Goal: Browse casually

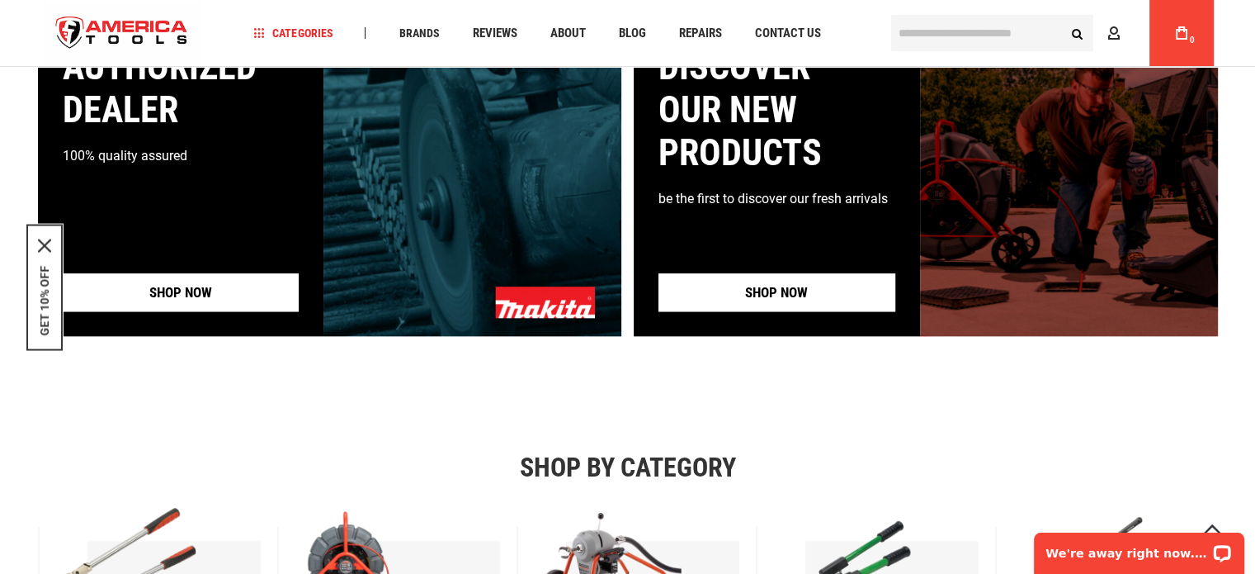
scroll to position [1783, 0]
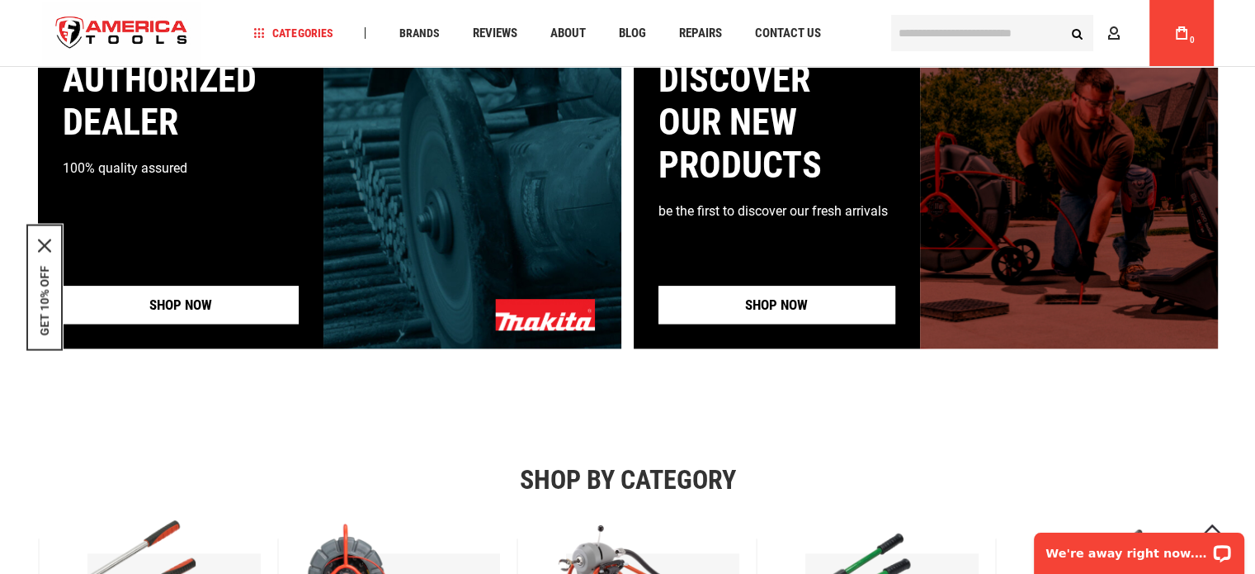
click at [768, 303] on link "Shop now" at bounding box center [777, 305] width 237 height 38
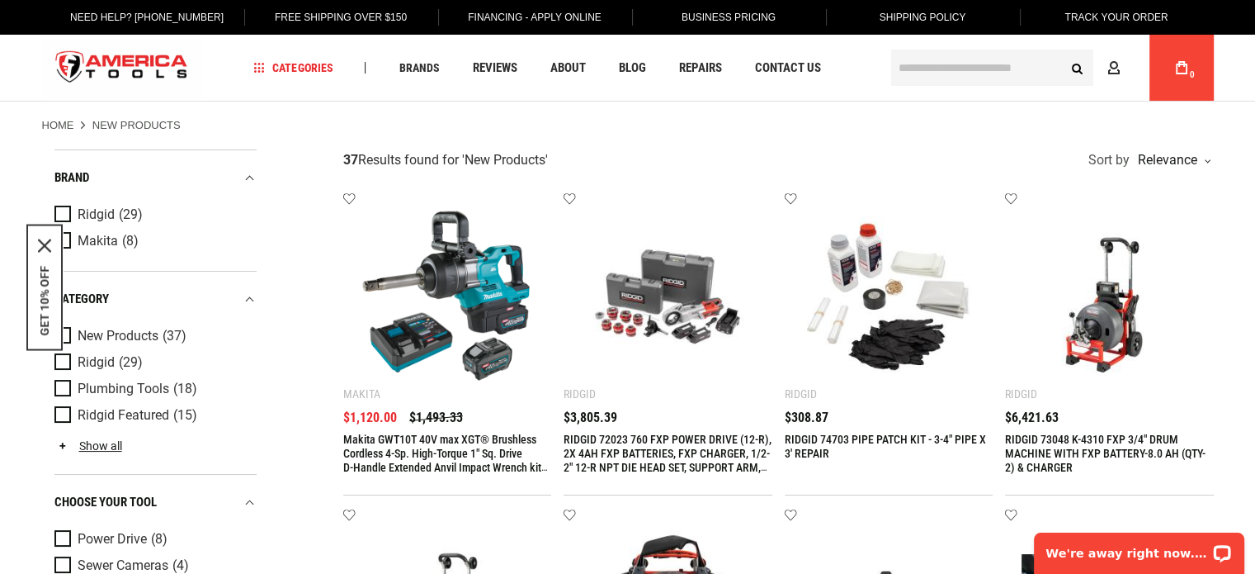
click at [169, 62] on img "store logo" at bounding box center [122, 68] width 160 height 62
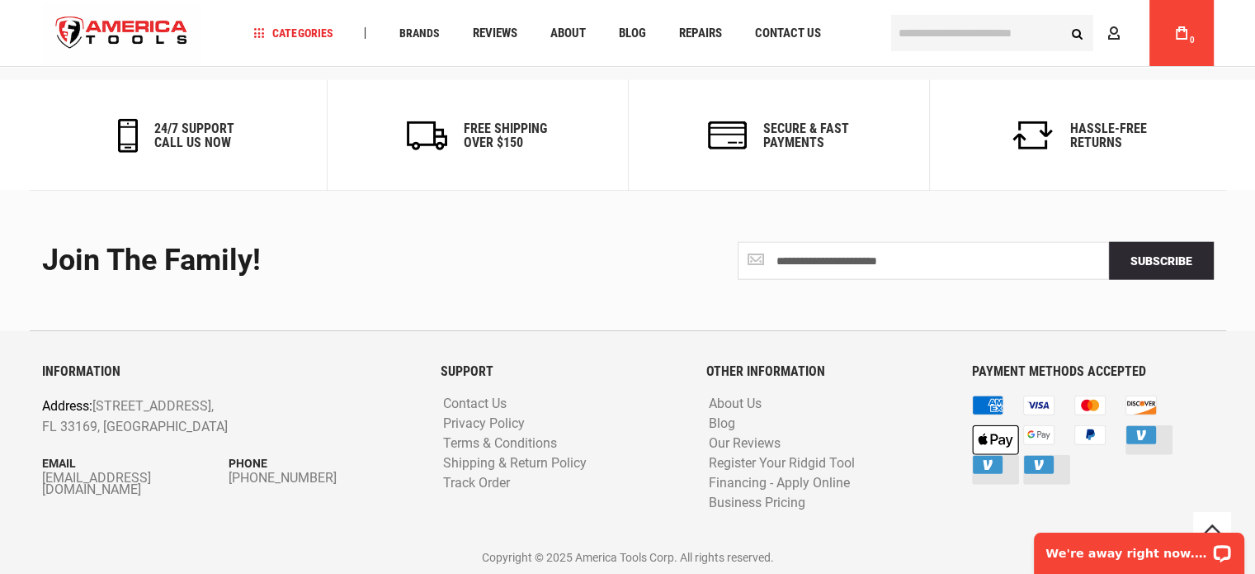
scroll to position [4032, 0]
click at [450, 259] on div "Join the Family!" at bounding box center [329, 259] width 574 height 33
